Goal: Transaction & Acquisition: Purchase product/service

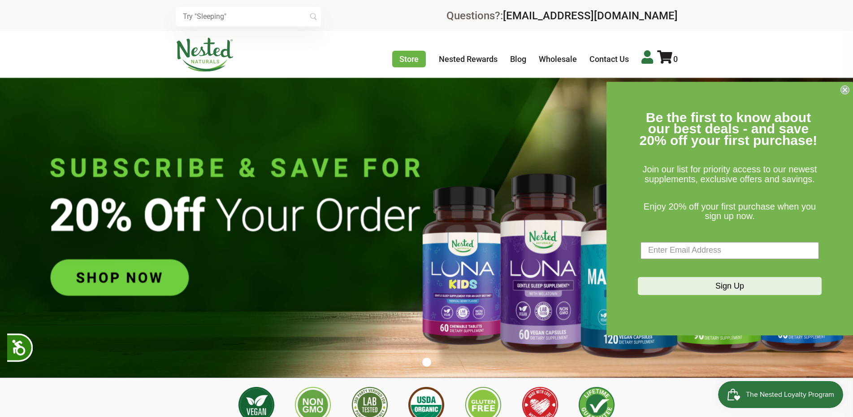
scroll to position [0, 315]
click at [650, 57] on icon at bounding box center [648, 56] width 12 height 13
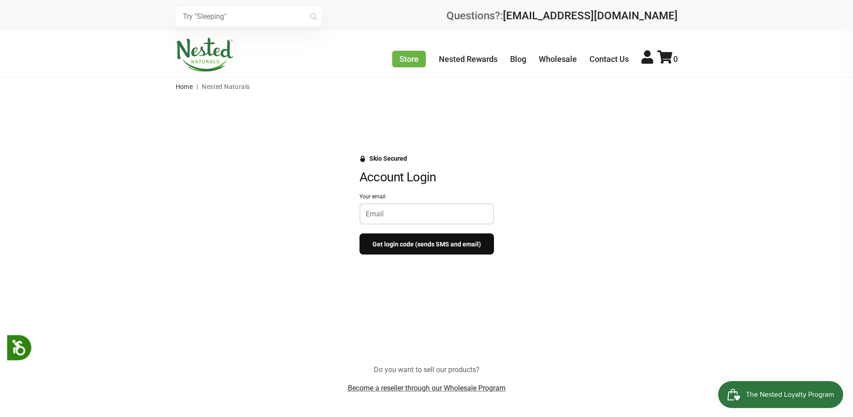
click at [398, 215] on input "Your email" at bounding box center [427, 213] width 122 height 9
type input "[PERSON_NAME][EMAIL_ADDRESS][DOMAIN_NAME]"
click at [530, 220] on div "Skio Secured Account Login Your email [PERSON_NAME][EMAIL_ADDRESS][DOMAIN_NAME]…" at bounding box center [427, 209] width 556 height 109
click at [473, 245] on button "Get login code (sends SMS and email)" at bounding box center [427, 243] width 135 height 21
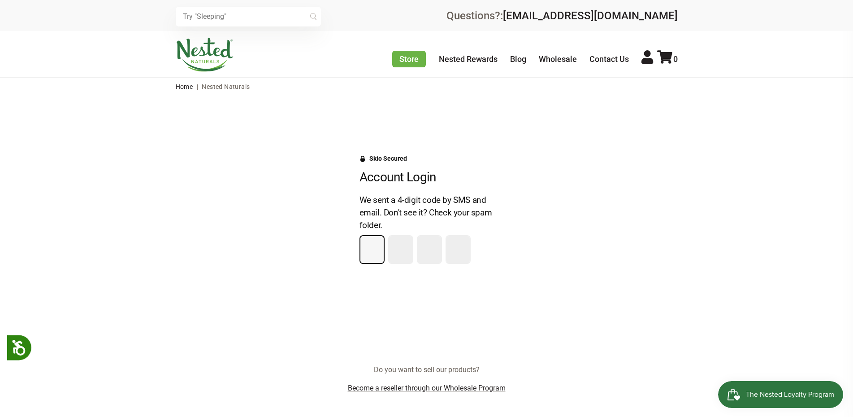
type input "6"
type input "9"
type input "3"
type input "2"
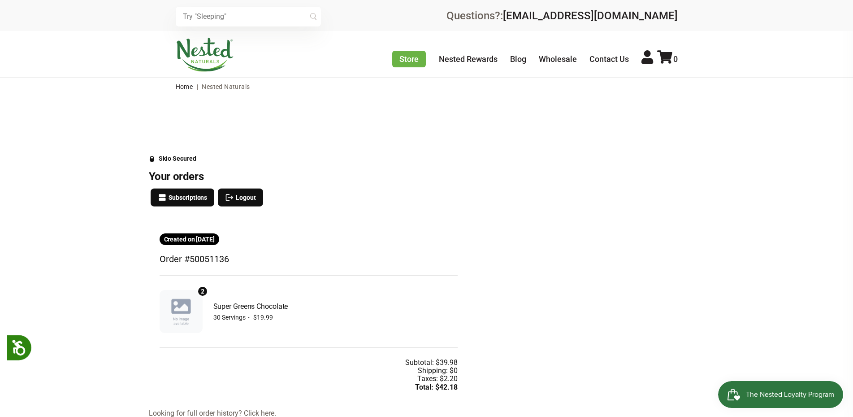
click at [380, 216] on div "Your orders Subscriptions Logout" at bounding box center [309, 196] width 320 height 53
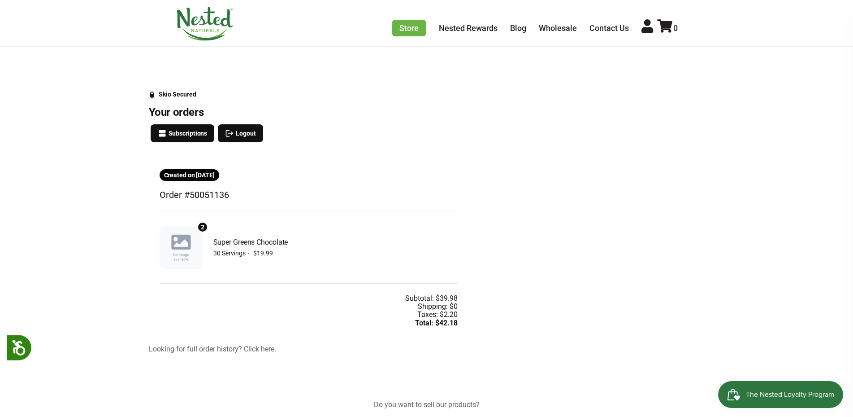
scroll to position [45, 0]
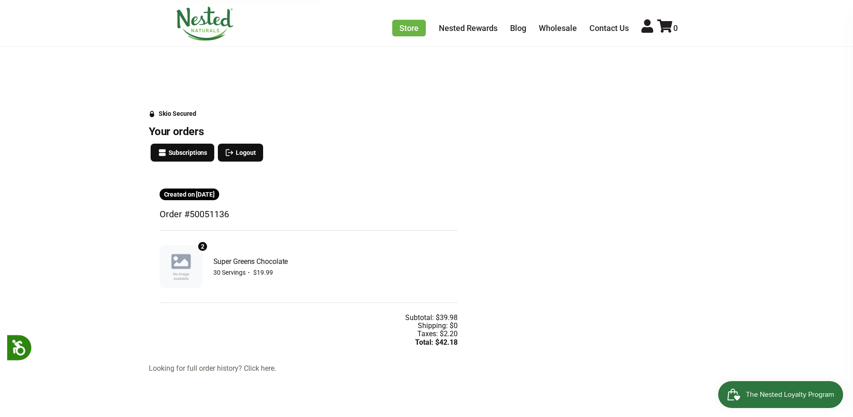
click at [322, 198] on div "Created on [DATE]" at bounding box center [309, 194] width 298 height 12
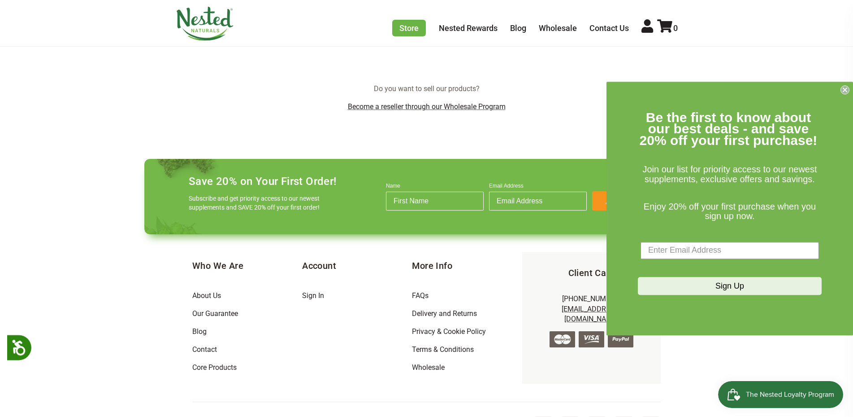
scroll to position [364, 0]
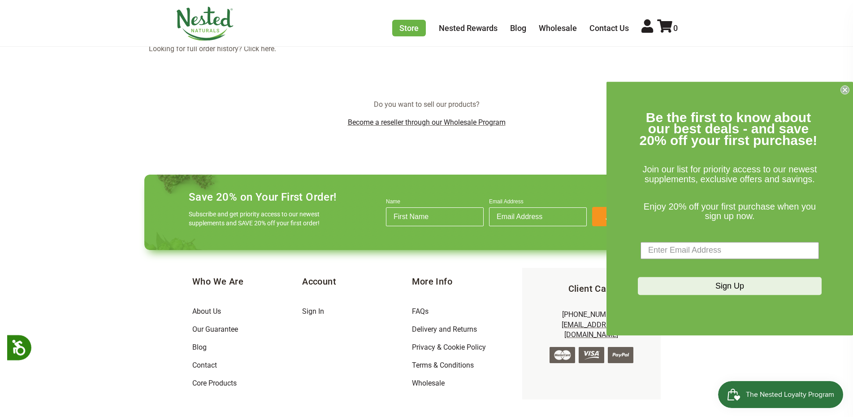
click at [264, 135] on div "× Recommended Products Previous 150 4.9 [PERSON_NAME] Gentle Sleep Supplement $…" at bounding box center [426, 48] width 853 height 825
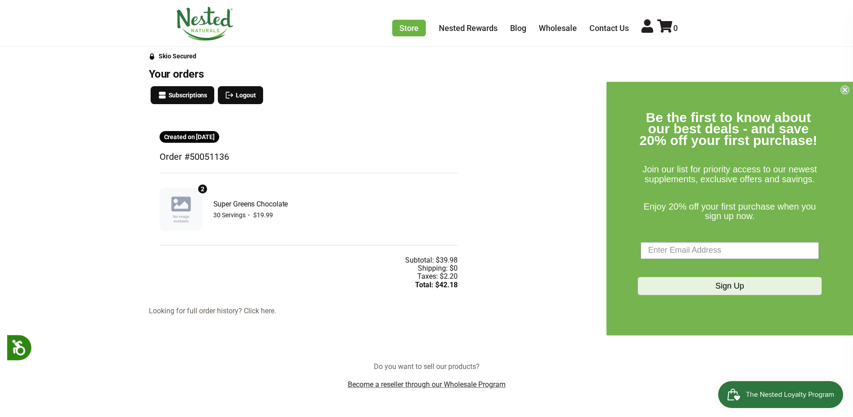
scroll to position [50, 0]
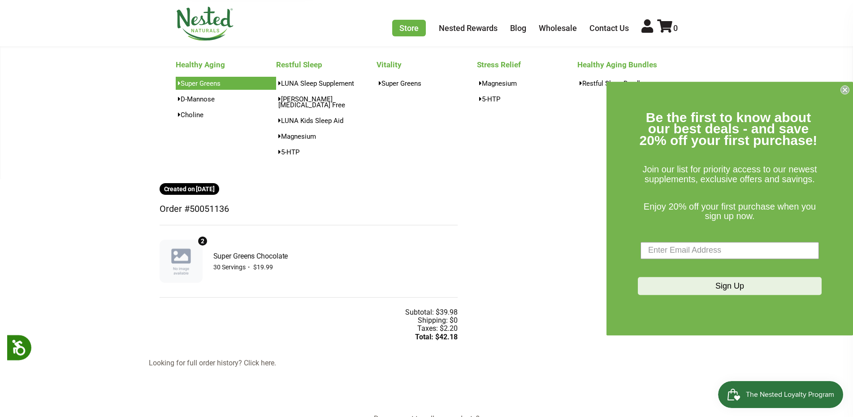
click at [219, 87] on link "Super Greens" at bounding box center [226, 83] width 100 height 13
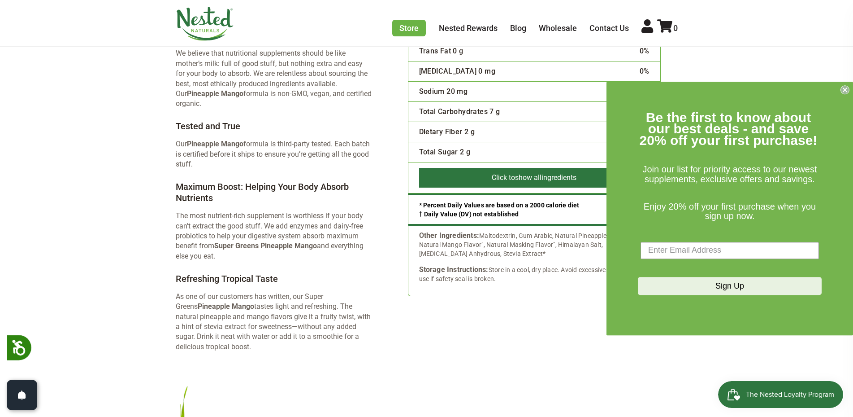
scroll to position [1839, 0]
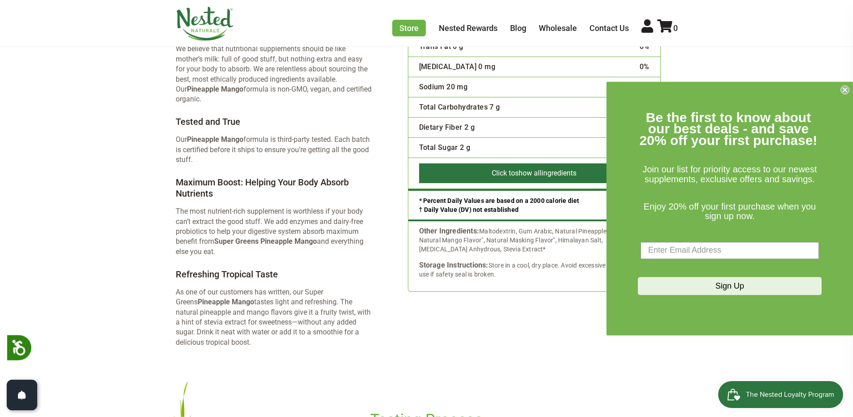
click at [844, 89] on circle "Close dialog" at bounding box center [845, 89] width 9 height 9
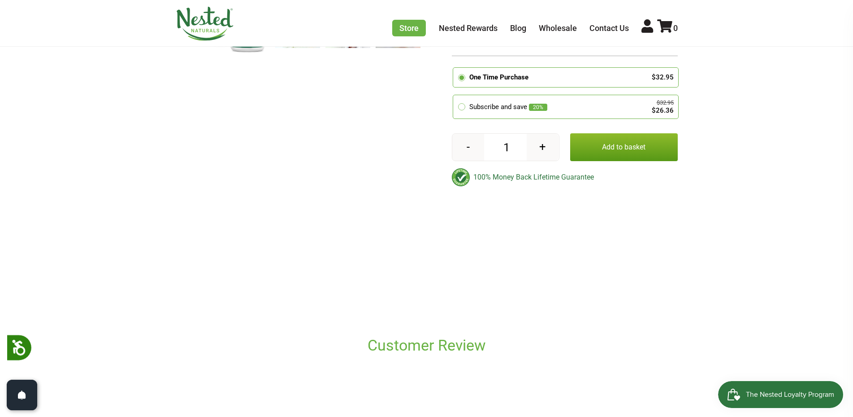
scroll to position [308, 0]
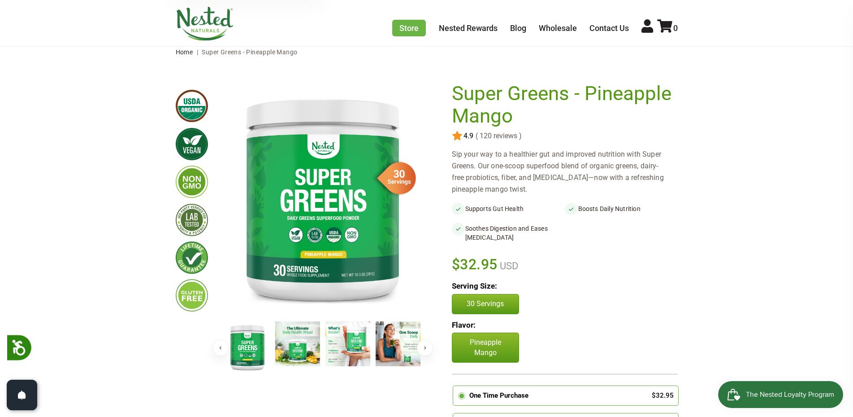
scroll to position [0, 0]
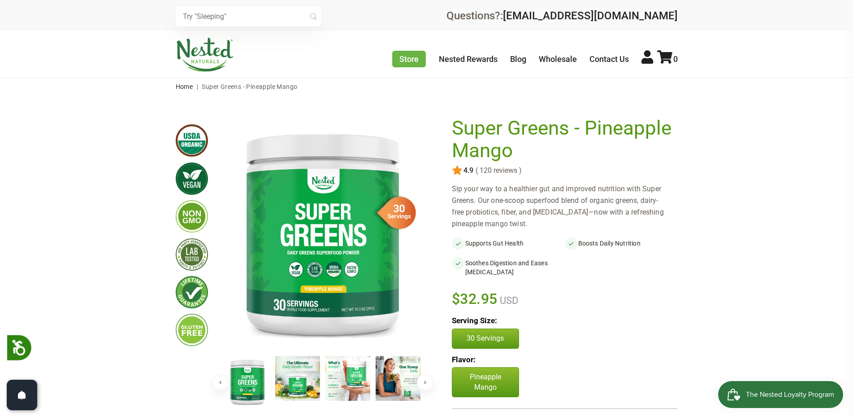
click at [222, 90] on span "Super Greens - Pineapple Mango" at bounding box center [250, 86] width 96 height 7
click at [500, 171] on span "( 120 reviews )" at bounding box center [498, 170] width 48 height 8
click at [575, 321] on p "Serving Size:" at bounding box center [565, 320] width 226 height 11
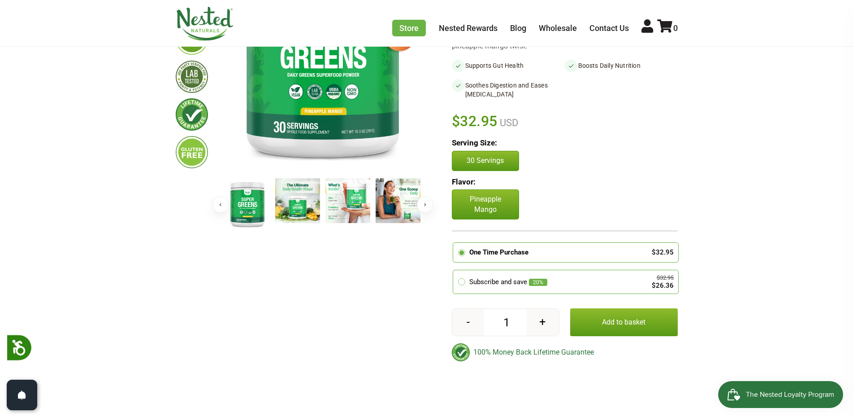
scroll to position [179, 0]
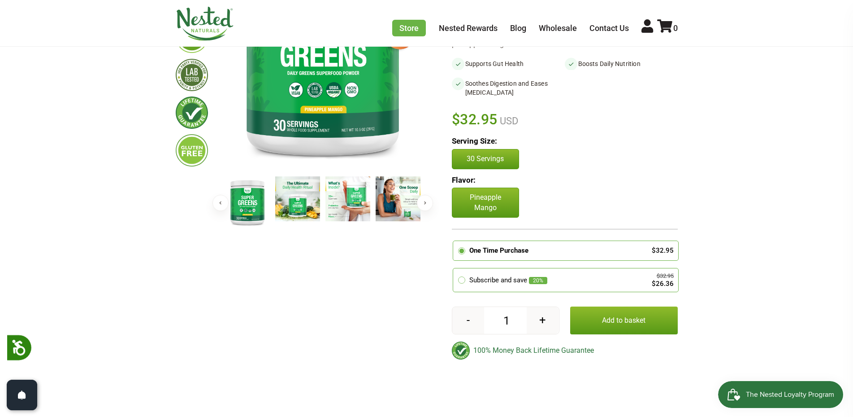
click at [627, 137] on p "Serving Size:" at bounding box center [565, 141] width 226 height 11
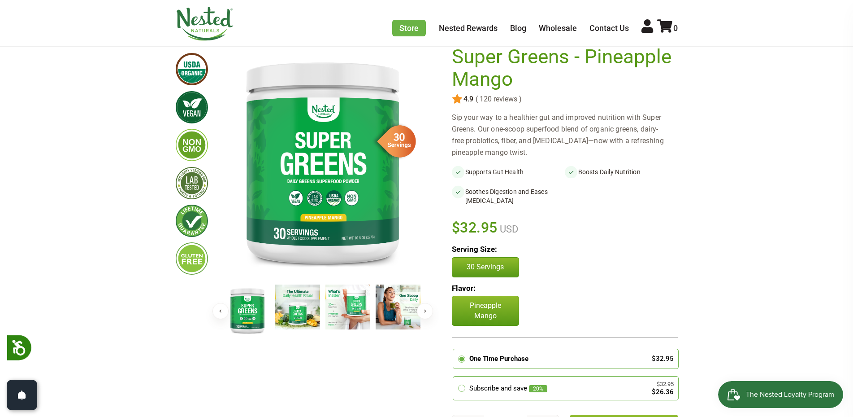
scroll to position [0, 0]
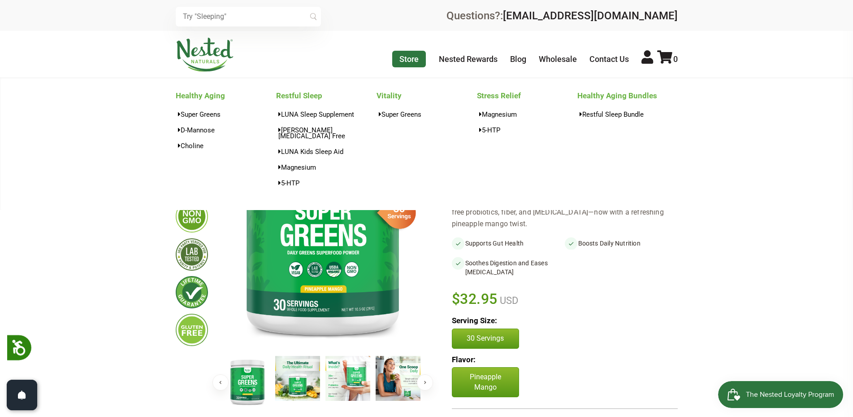
click at [409, 57] on link "Store" at bounding box center [409, 59] width 34 height 17
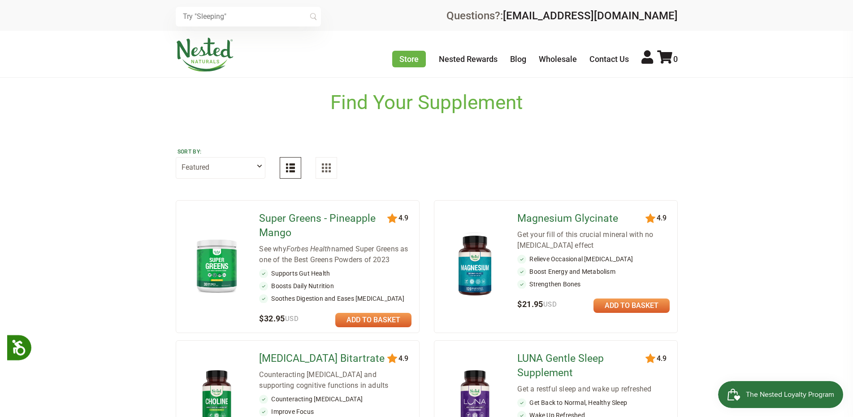
click at [369, 319] on link at bounding box center [373, 320] width 76 height 14
click at [351, 319] on link at bounding box center [373, 320] width 76 height 14
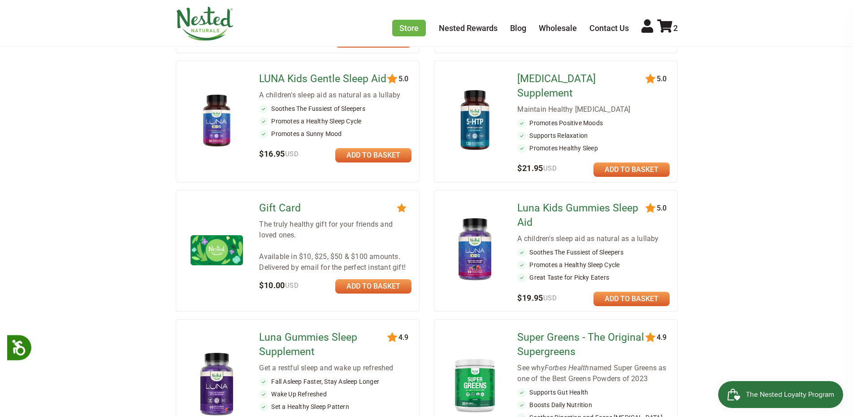
scroll to position [628, 0]
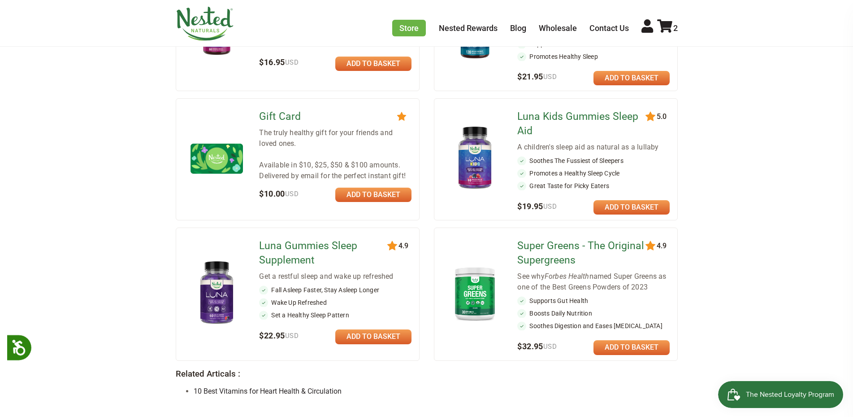
click at [616, 340] on link at bounding box center [632, 347] width 76 height 14
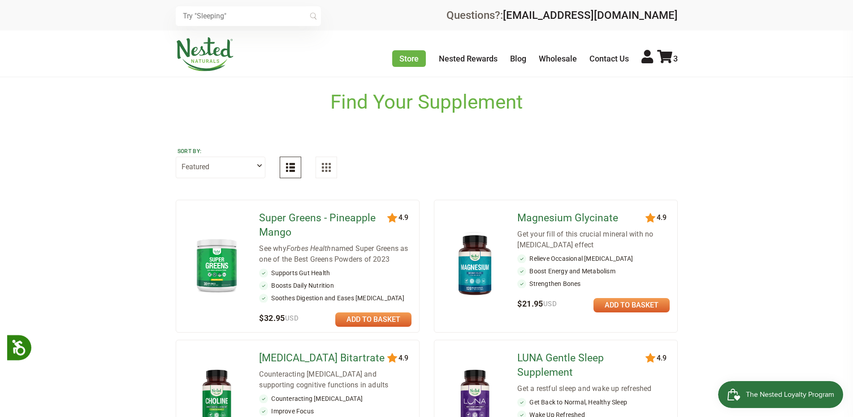
scroll to position [0, 0]
click at [671, 60] on icon at bounding box center [664, 56] width 15 height 13
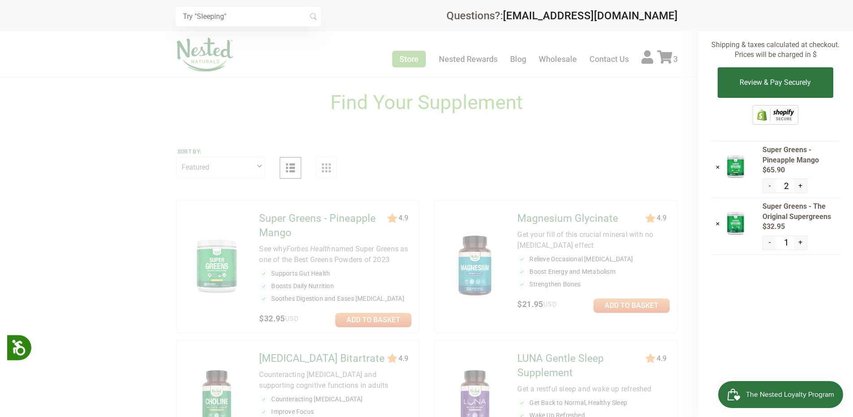
click at [749, 307] on div "× Subtotal: $98.85 Shipping & taxes calculated at checkout. Prices will be char…" at bounding box center [775, 208] width 155 height 417
click at [596, 124] on div at bounding box center [426, 208] width 853 height 417
click at [754, 82] on button "Review & Pay Securely" at bounding box center [775, 82] width 115 height 30
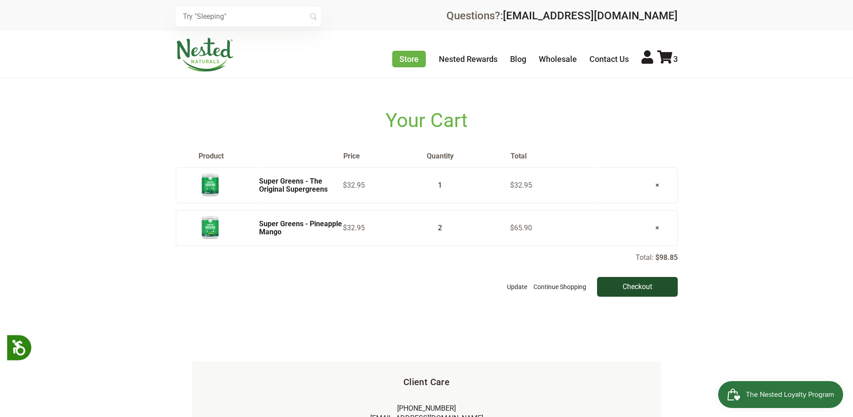
click at [639, 291] on input "Checkout" at bounding box center [637, 287] width 81 height 20
